Goal: Information Seeking & Learning: Stay updated

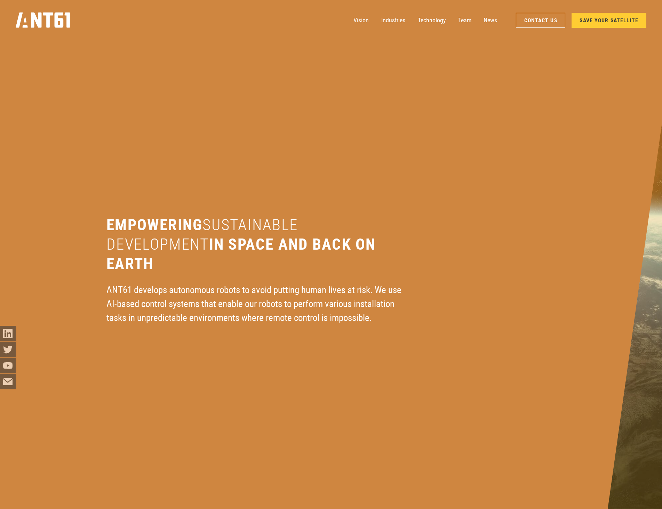
scroll to position [2315, 0]
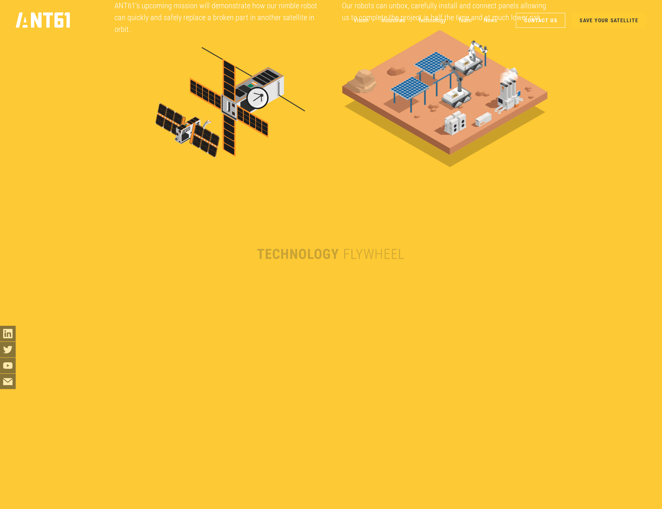
click at [610, 173] on div at bounding box center [331, 254] width 662 height 509
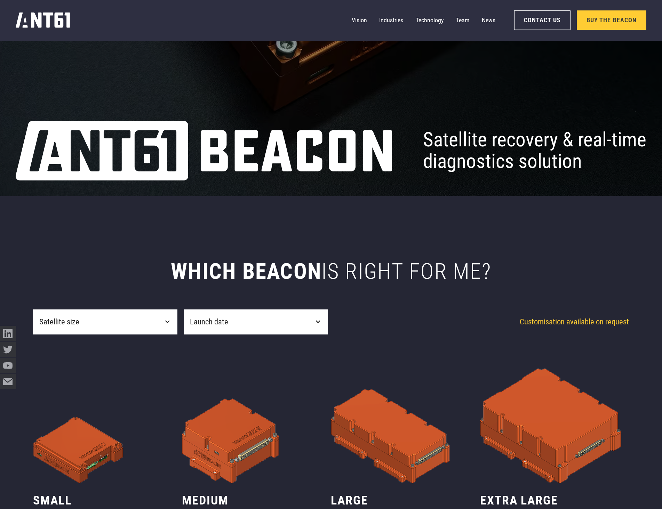
scroll to position [487, 0]
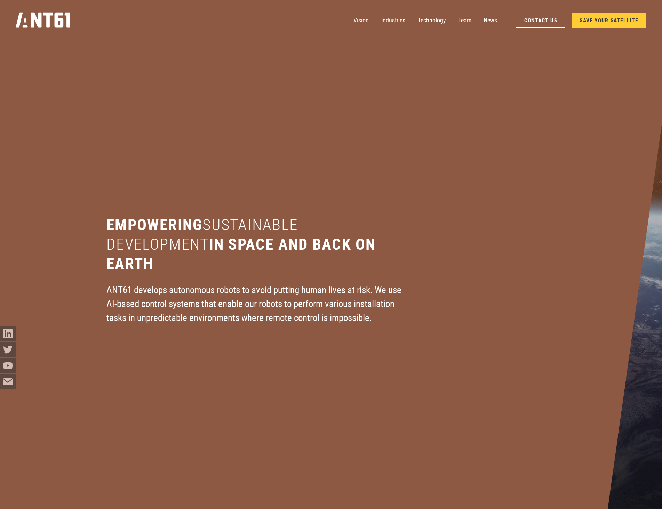
scroll to position [6531, 0]
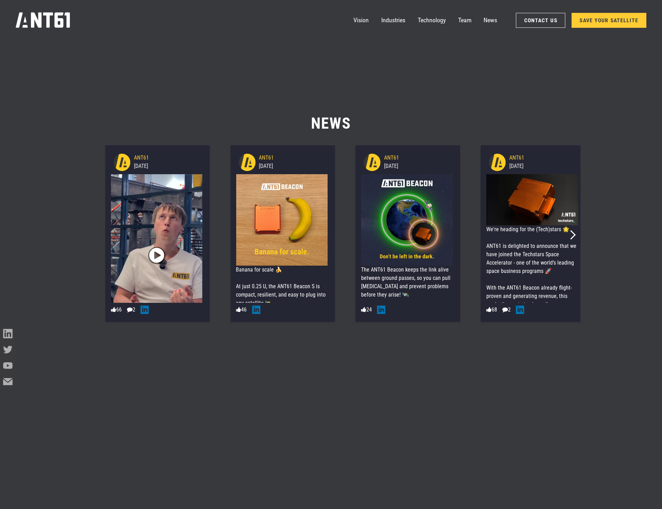
drag, startPoint x: 495, startPoint y: 167, endPoint x: 521, endPoint y: 169, distance: 26.5
click at [521, 169] on span "[DATE]" at bounding box center [516, 166] width 14 height 7
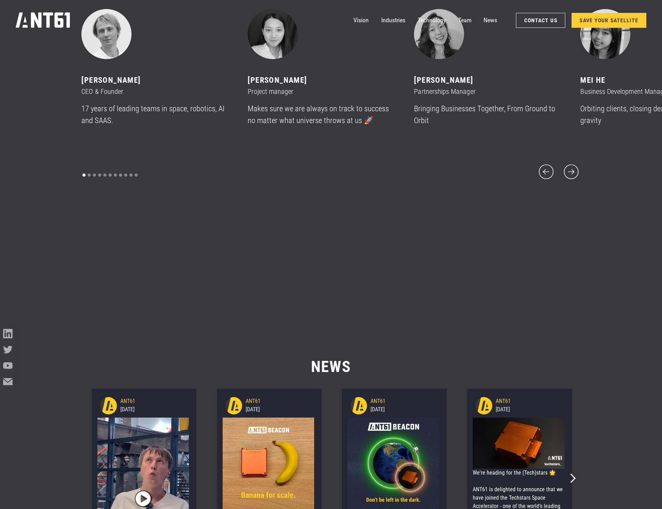
scroll to position [6596, 0]
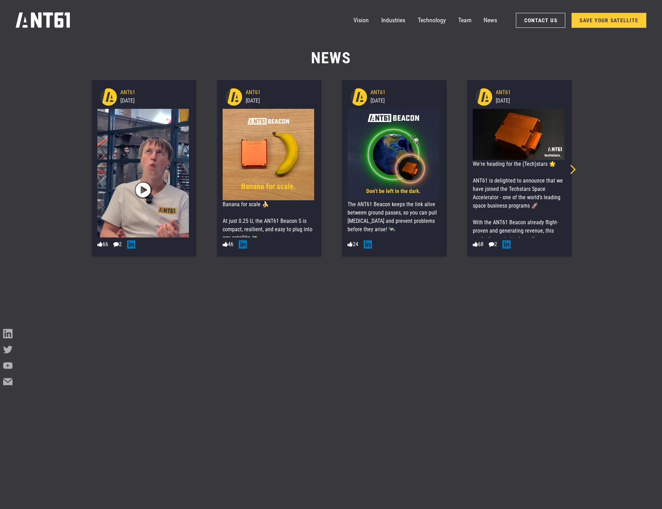
click at [572, 168] on icon "Next slide" at bounding box center [570, 169] width 9 height 9
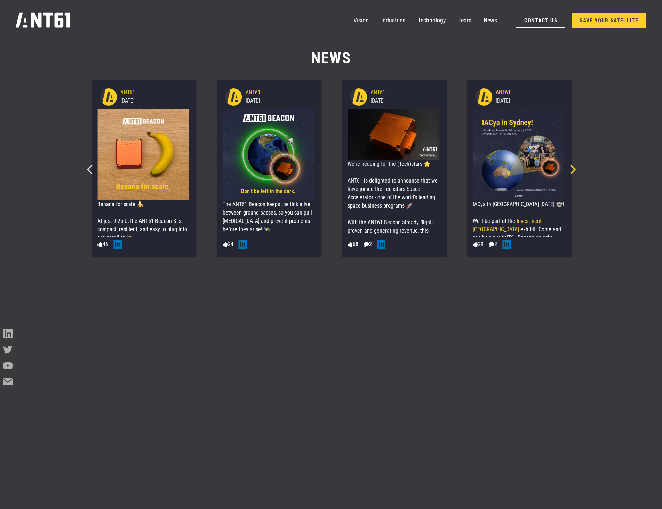
click at [572, 168] on icon "Next slide" at bounding box center [570, 169] width 9 height 9
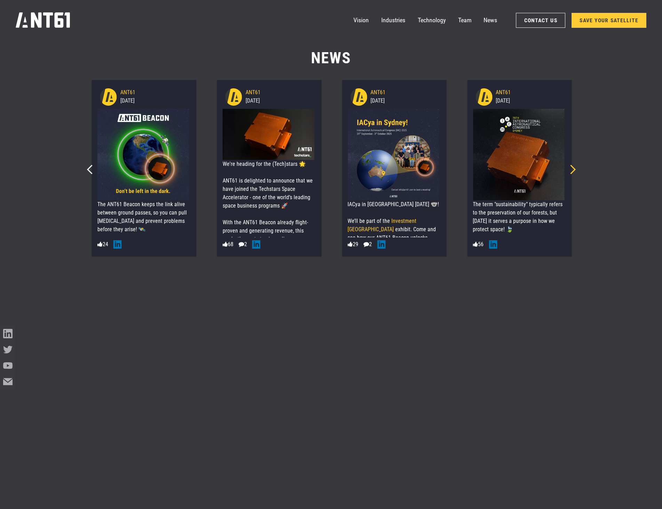
click at [572, 168] on icon "Next slide" at bounding box center [570, 169] width 9 height 9
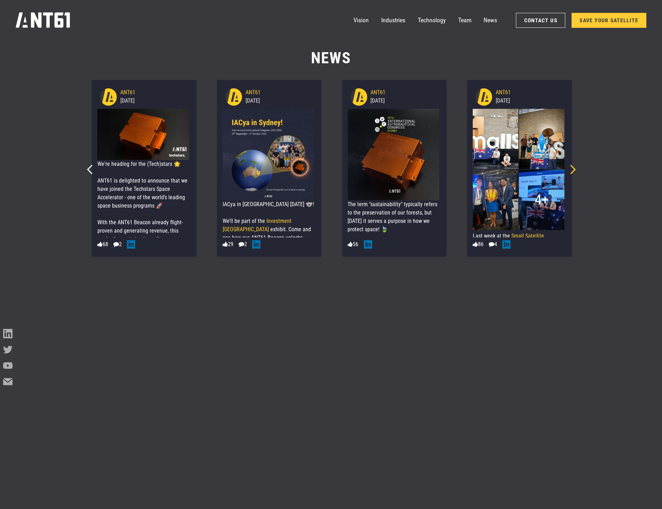
click at [572, 168] on icon "Next slide" at bounding box center [570, 169] width 9 height 9
